Goal: Find specific page/section: Locate a particular part of the current website

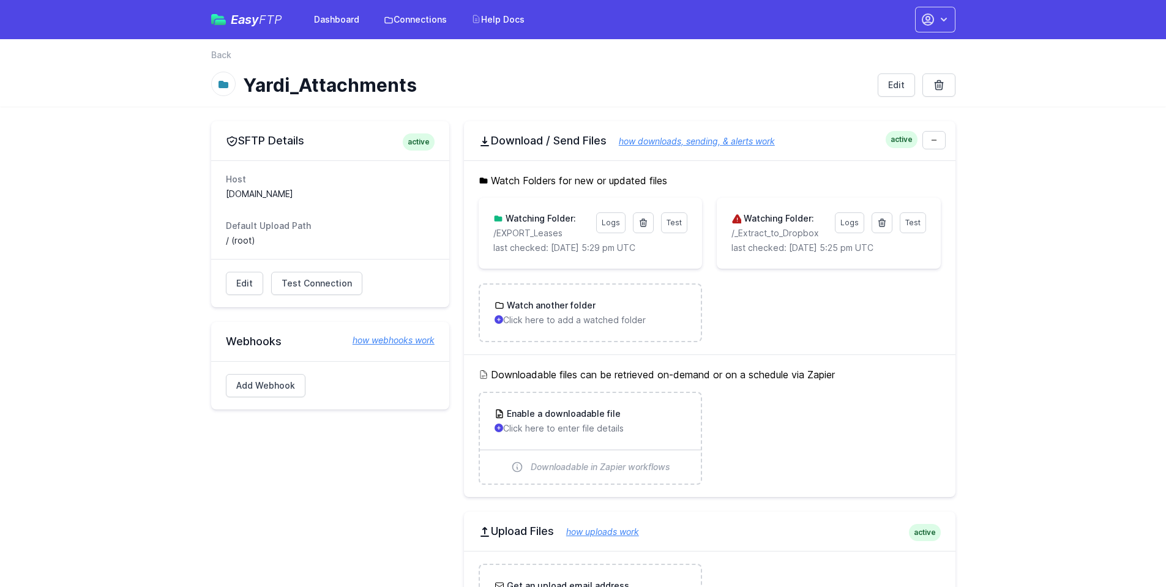
scroll to position [89, 0]
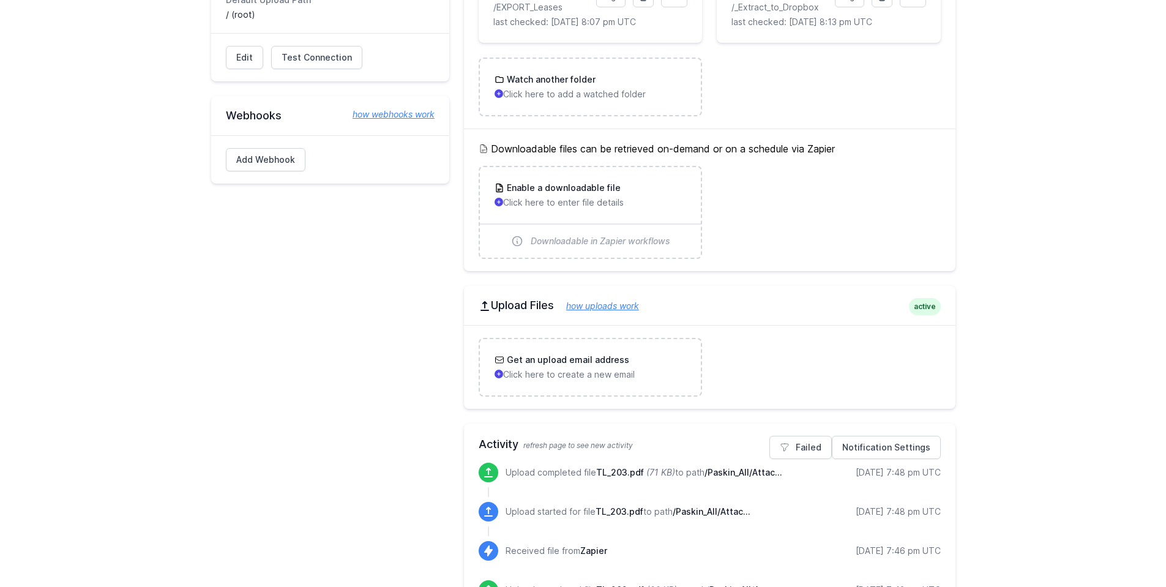
scroll to position [334, 0]
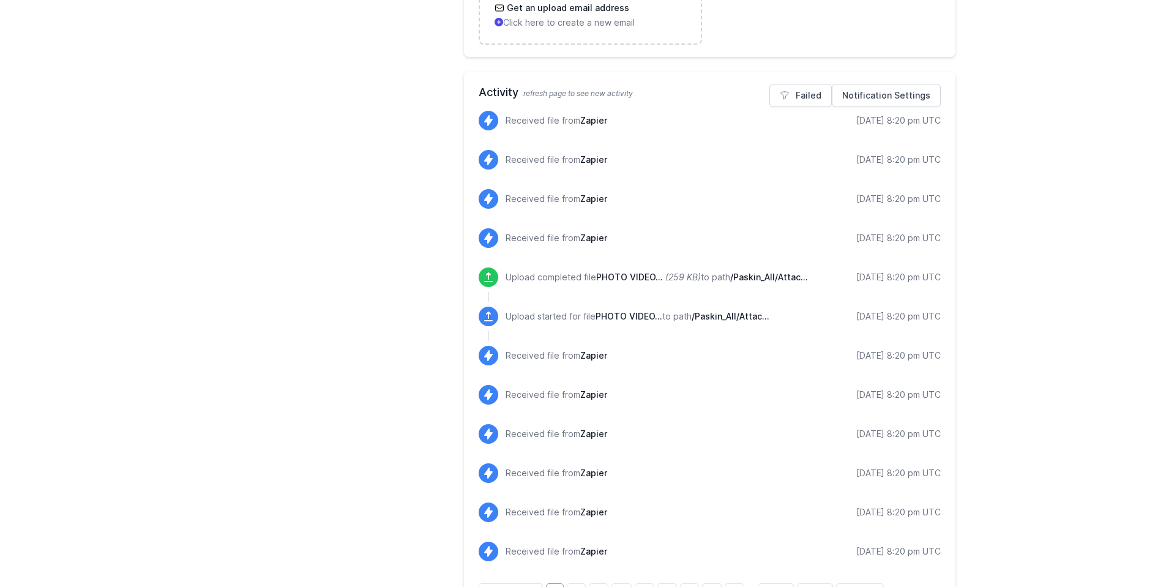
scroll to position [627, 0]
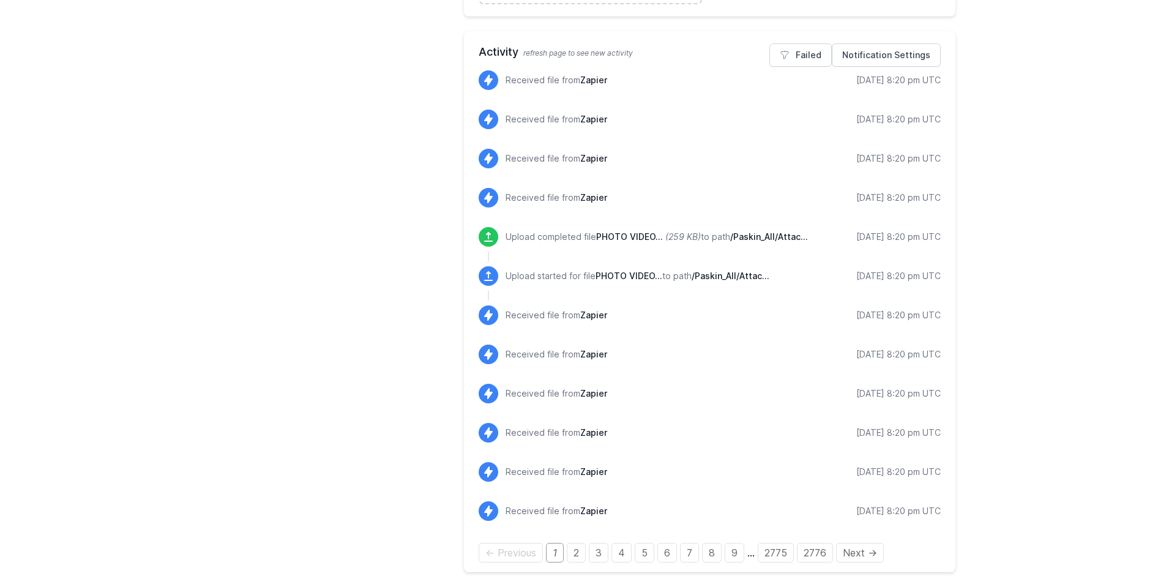
click at [182, 315] on main "SFTP Details active Host sftp.yardiasptx10.com Default Upload Path / (root) Edi…" at bounding box center [583, 37] width 1166 height 1098
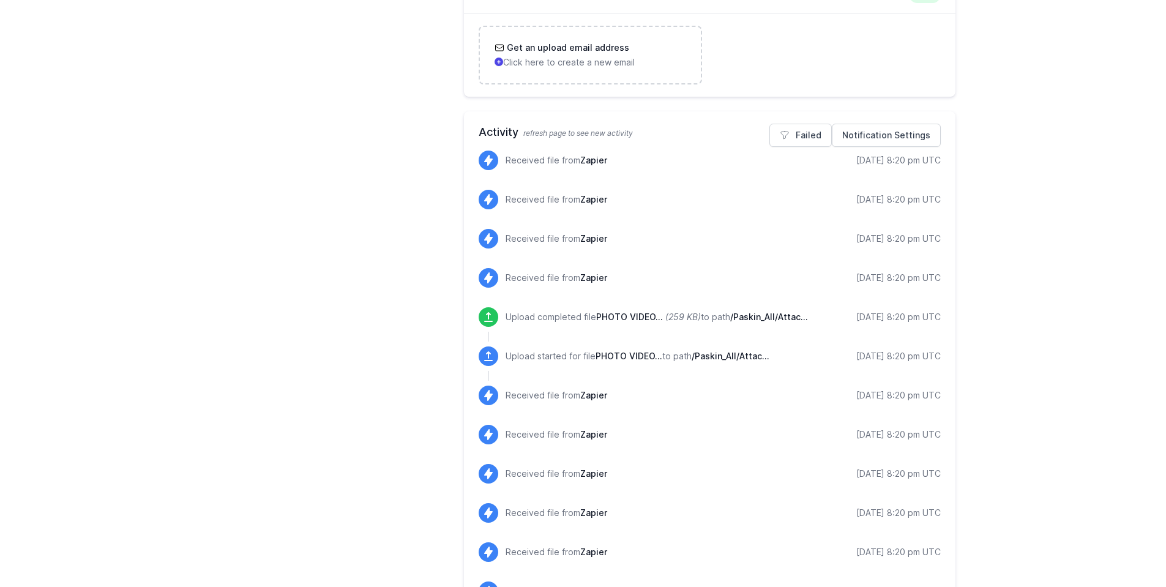
scroll to position [504, 0]
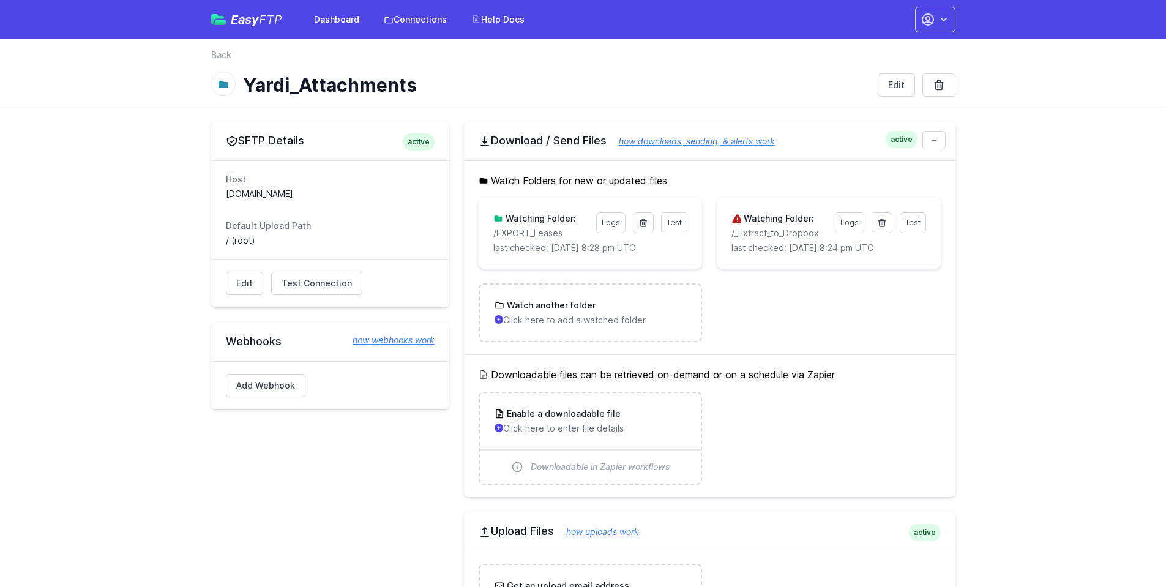
scroll to position [504, 0]
